Goal: Find specific page/section

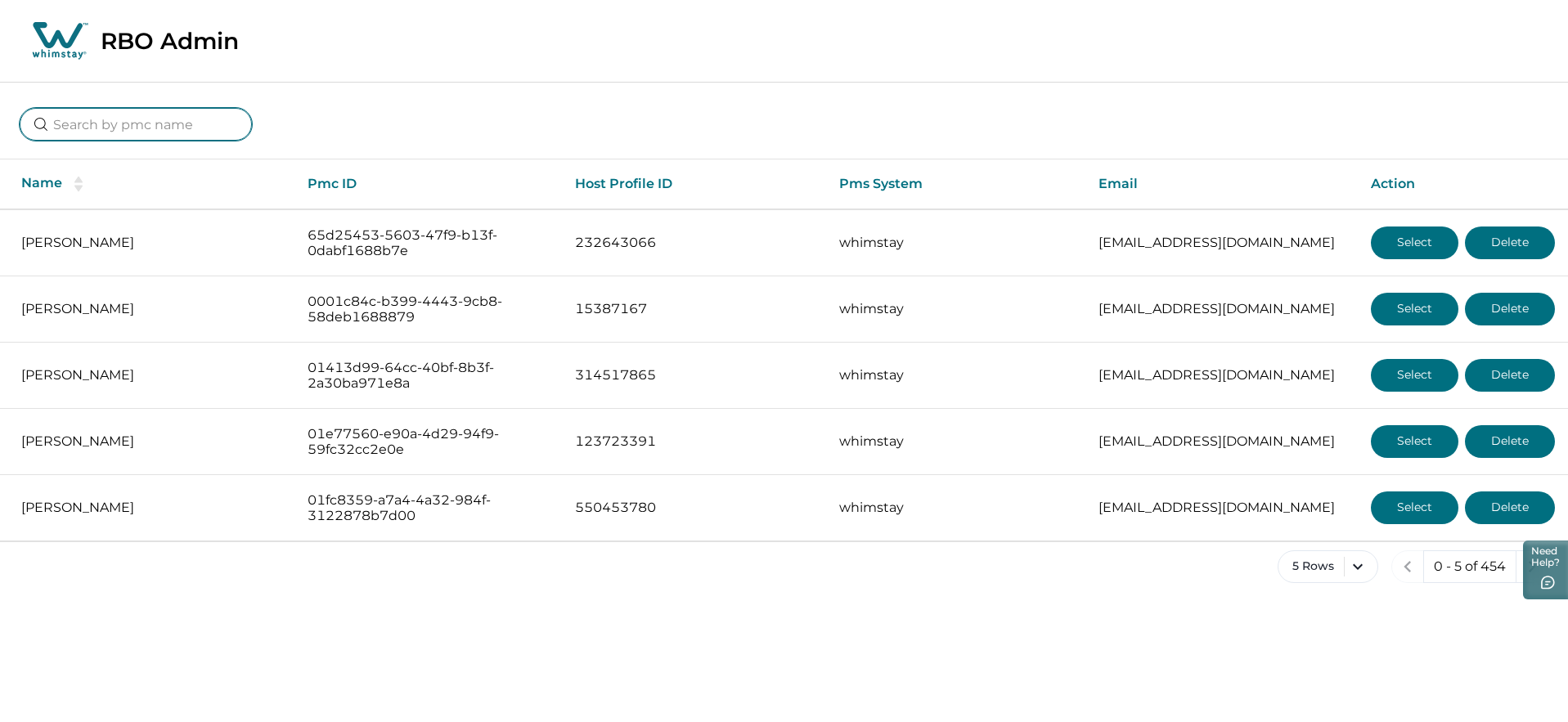
click at [127, 128] on input at bounding box center [136, 124] width 232 height 32
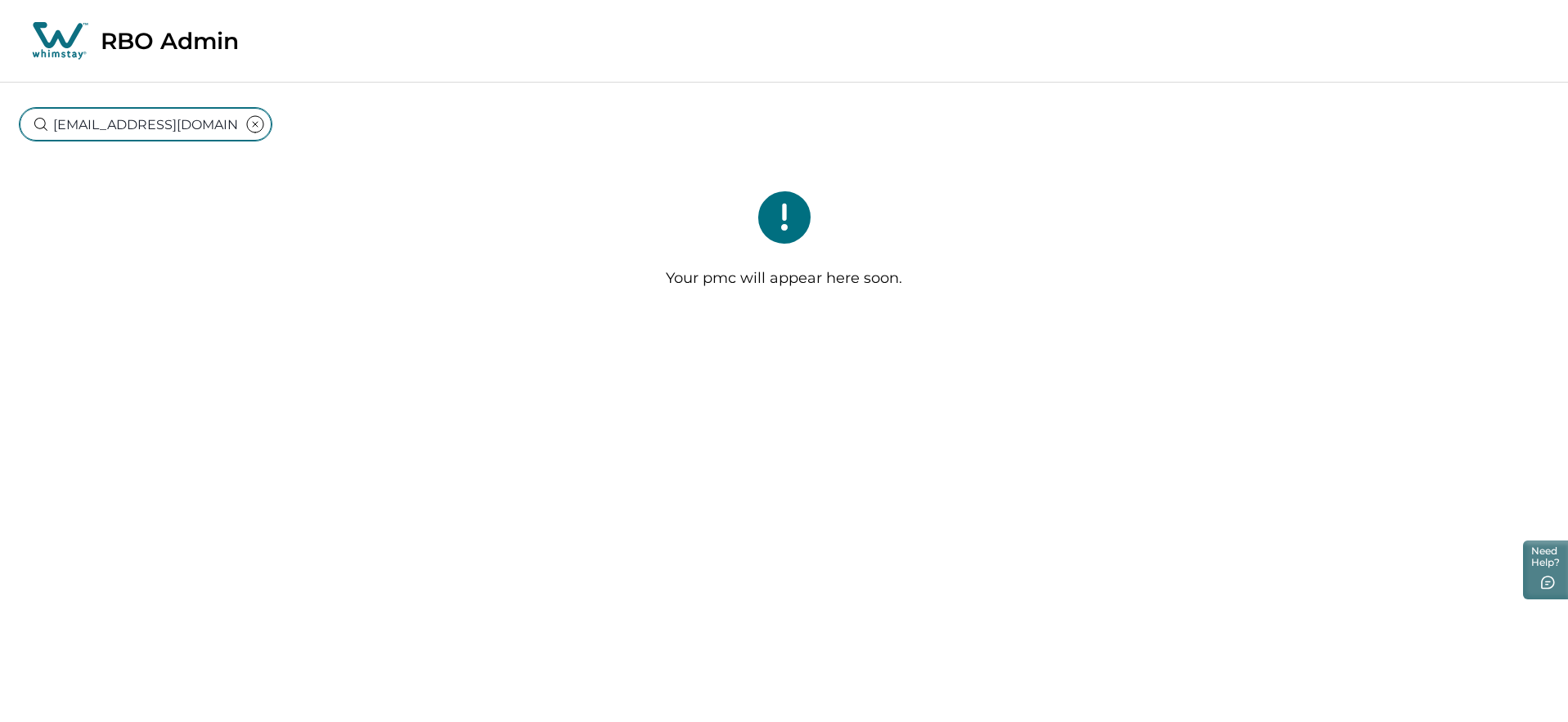
type input "dflontas67@gmail.com"
click at [239, 122] on button "clear input" at bounding box center [255, 124] width 32 height 32
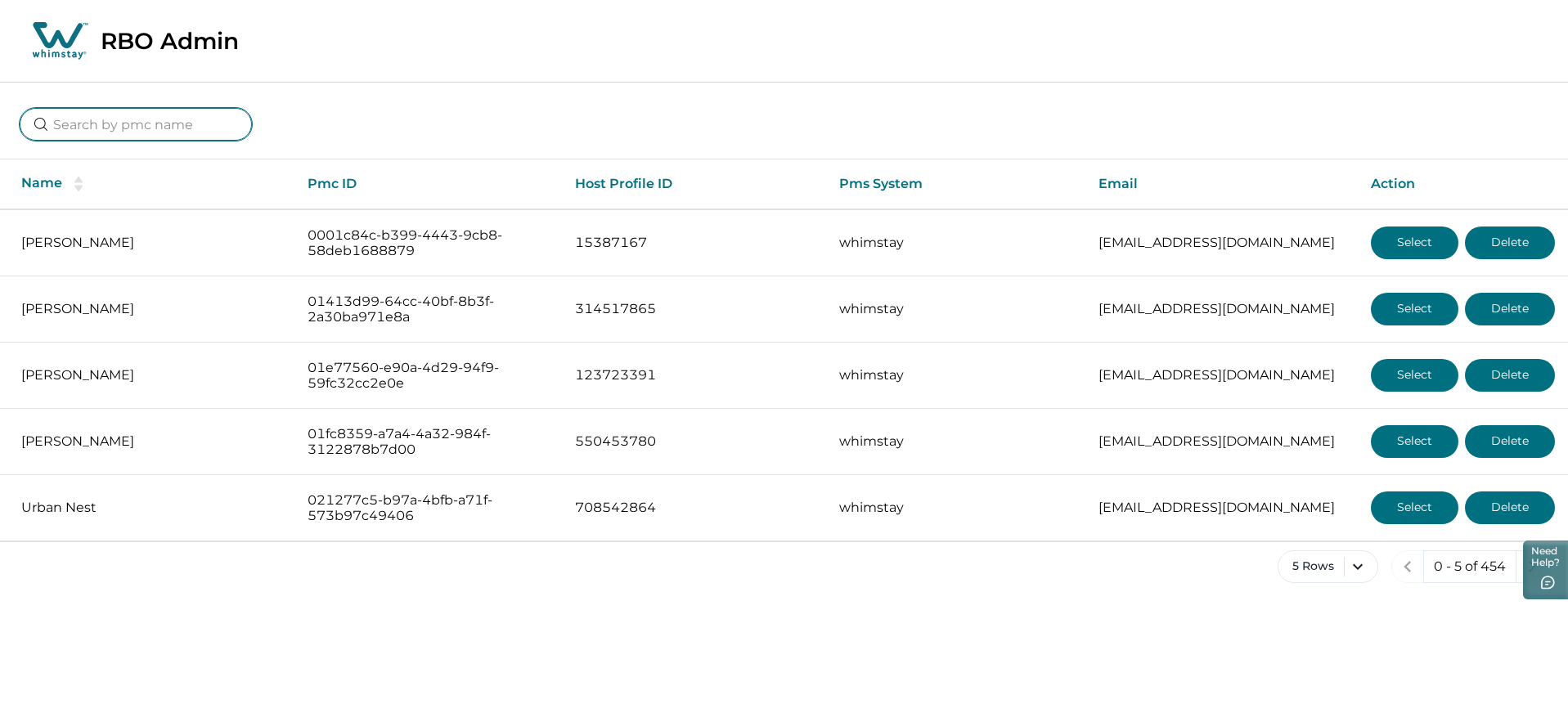
click at [145, 128] on input at bounding box center [136, 124] width 232 height 32
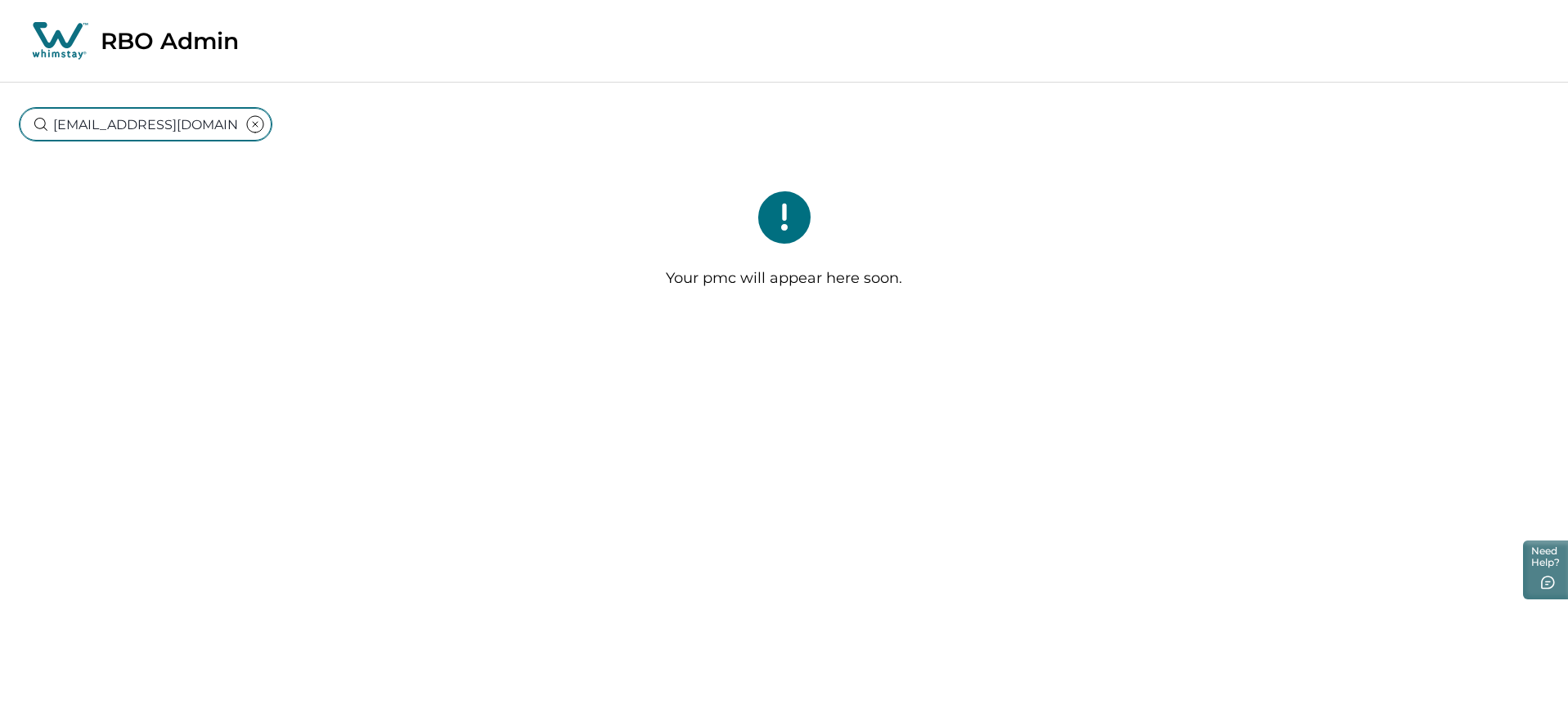
type input "dflontas67@gmail.com"
click at [246, 122] on icon "clear input" at bounding box center [255, 124] width 20 height 20
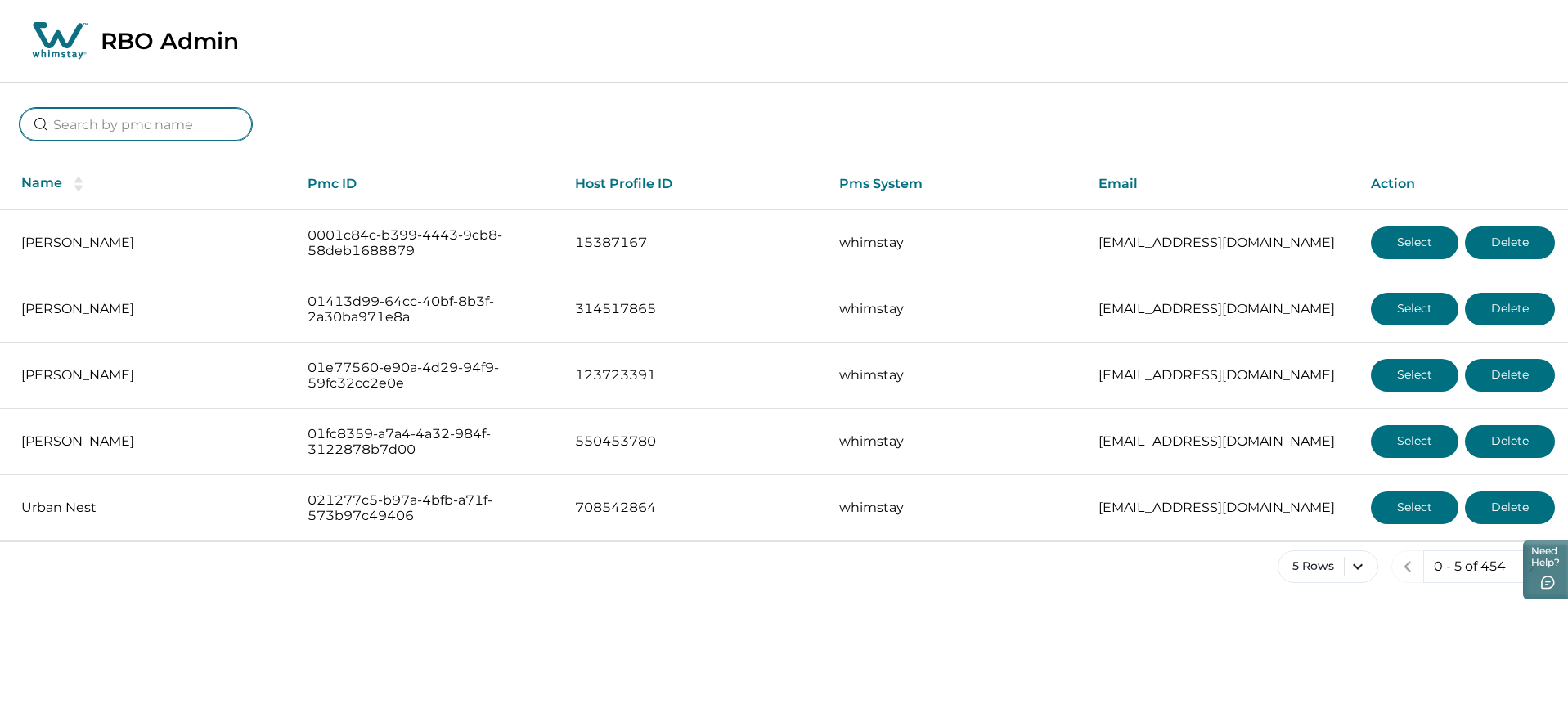
click at [125, 121] on input at bounding box center [136, 124] width 232 height 32
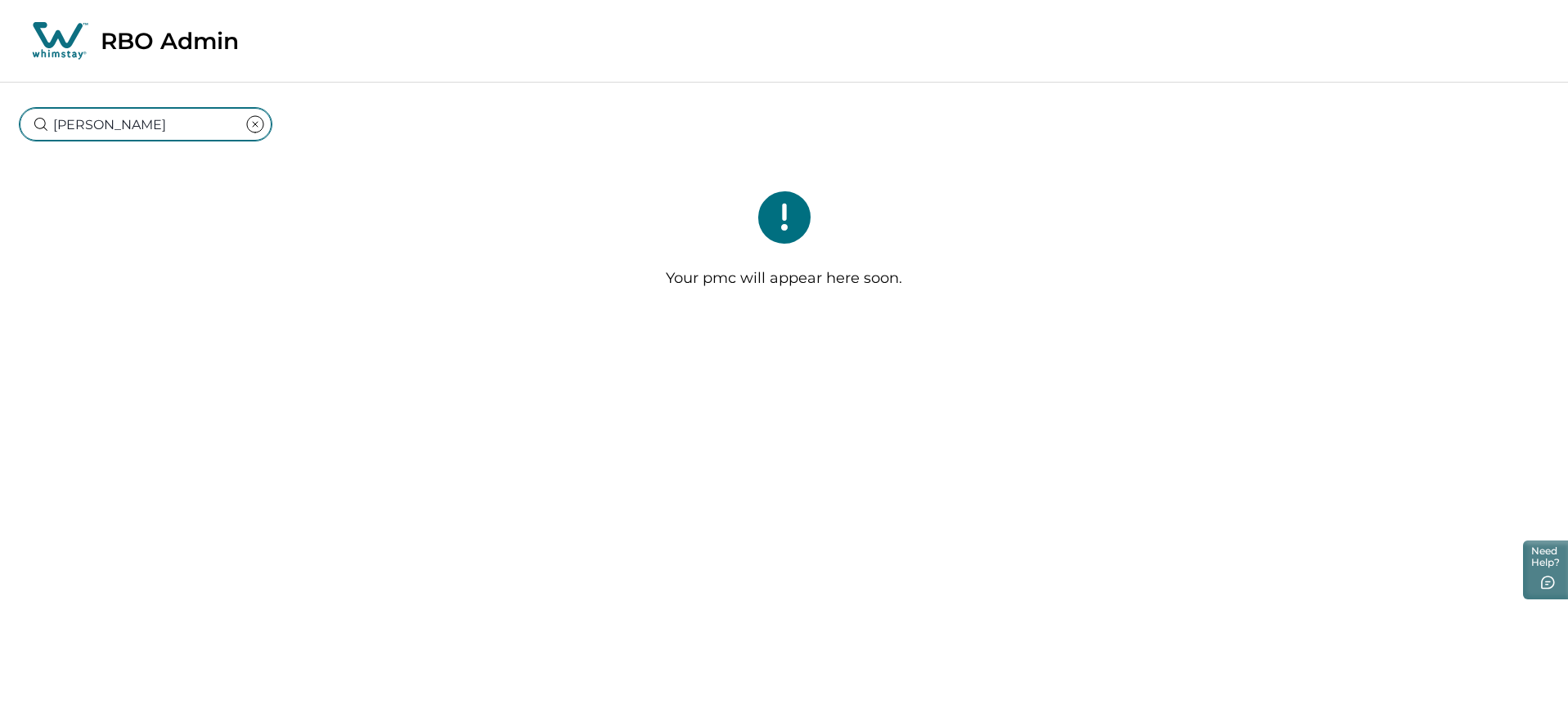
type input "Diana Flontas"
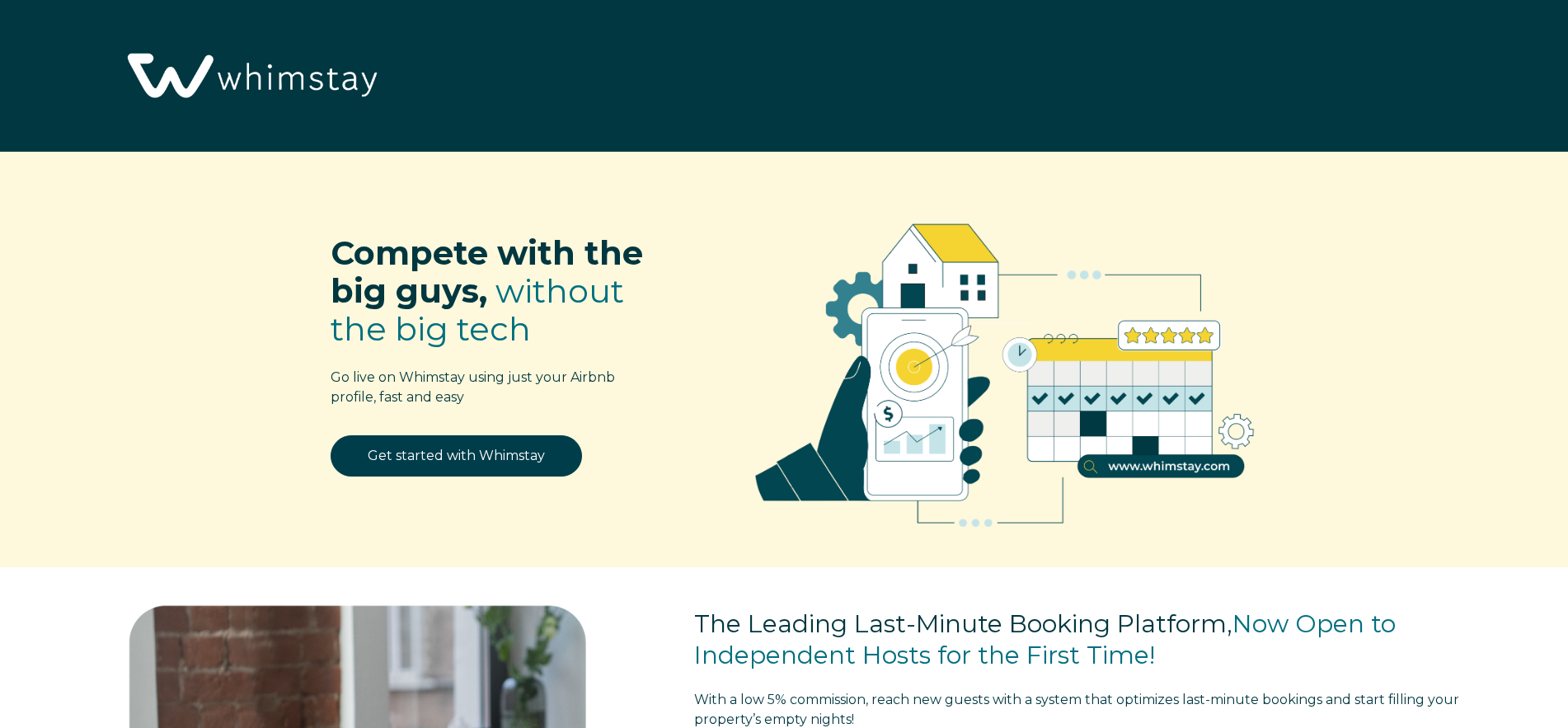
select select "US"
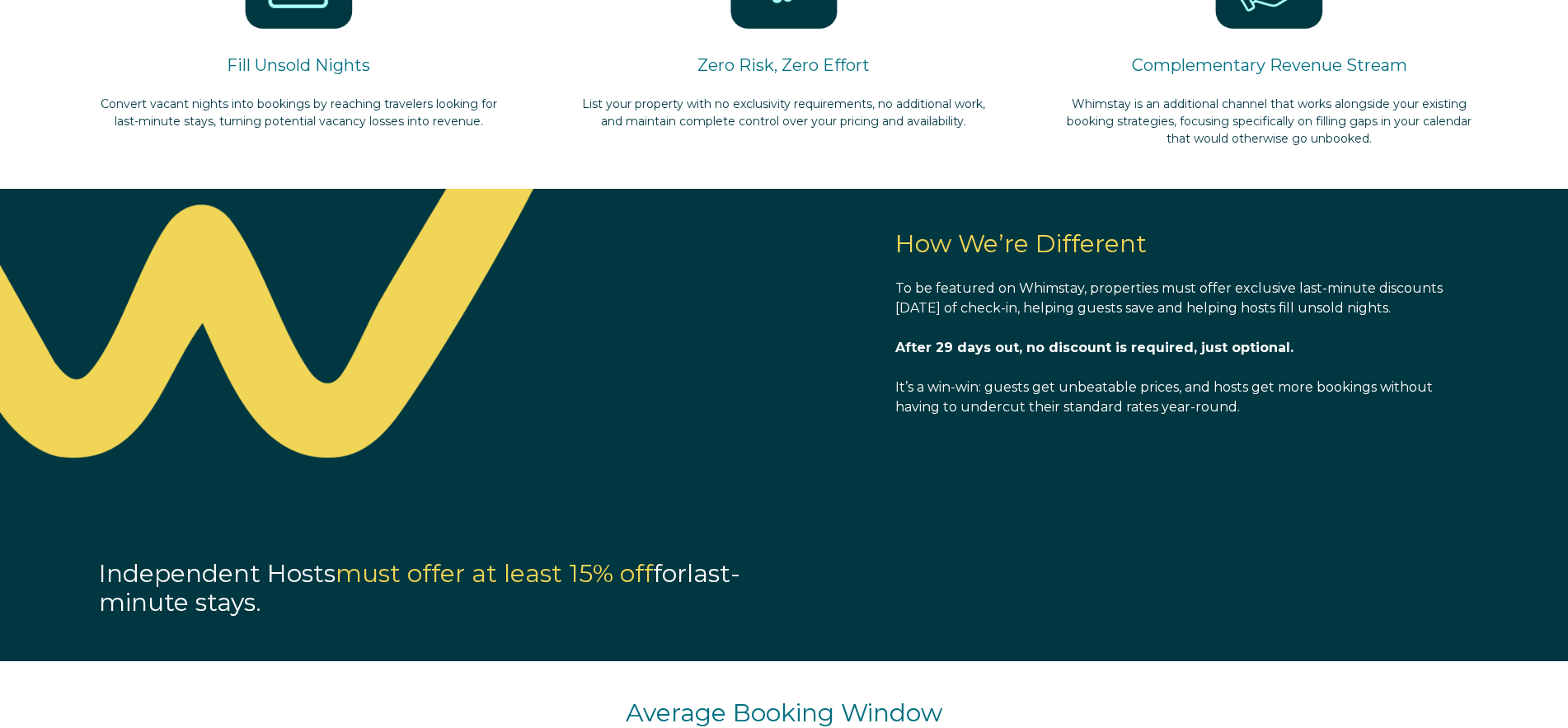
scroll to position [1644, 0]
